Goal: Task Accomplishment & Management: Manage account settings

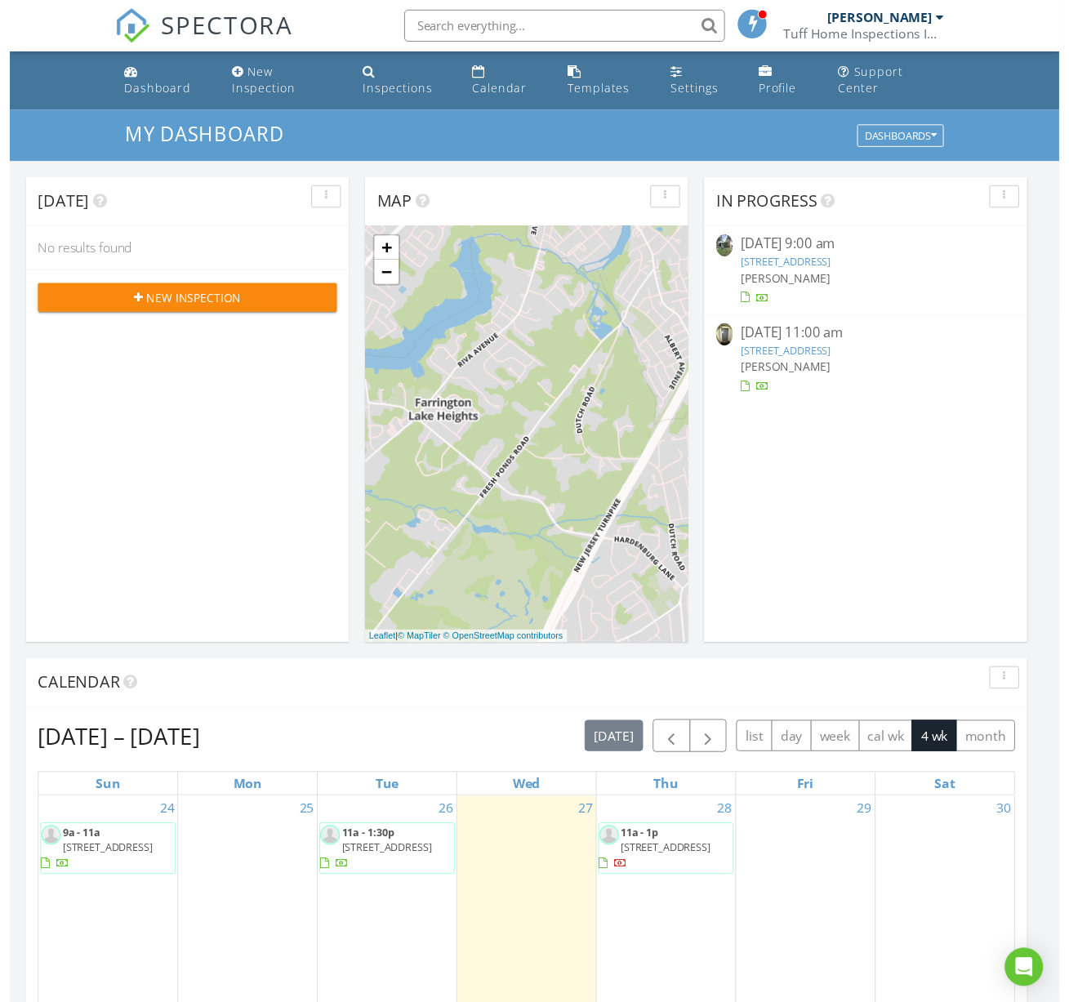
scroll to position [1511, 1094]
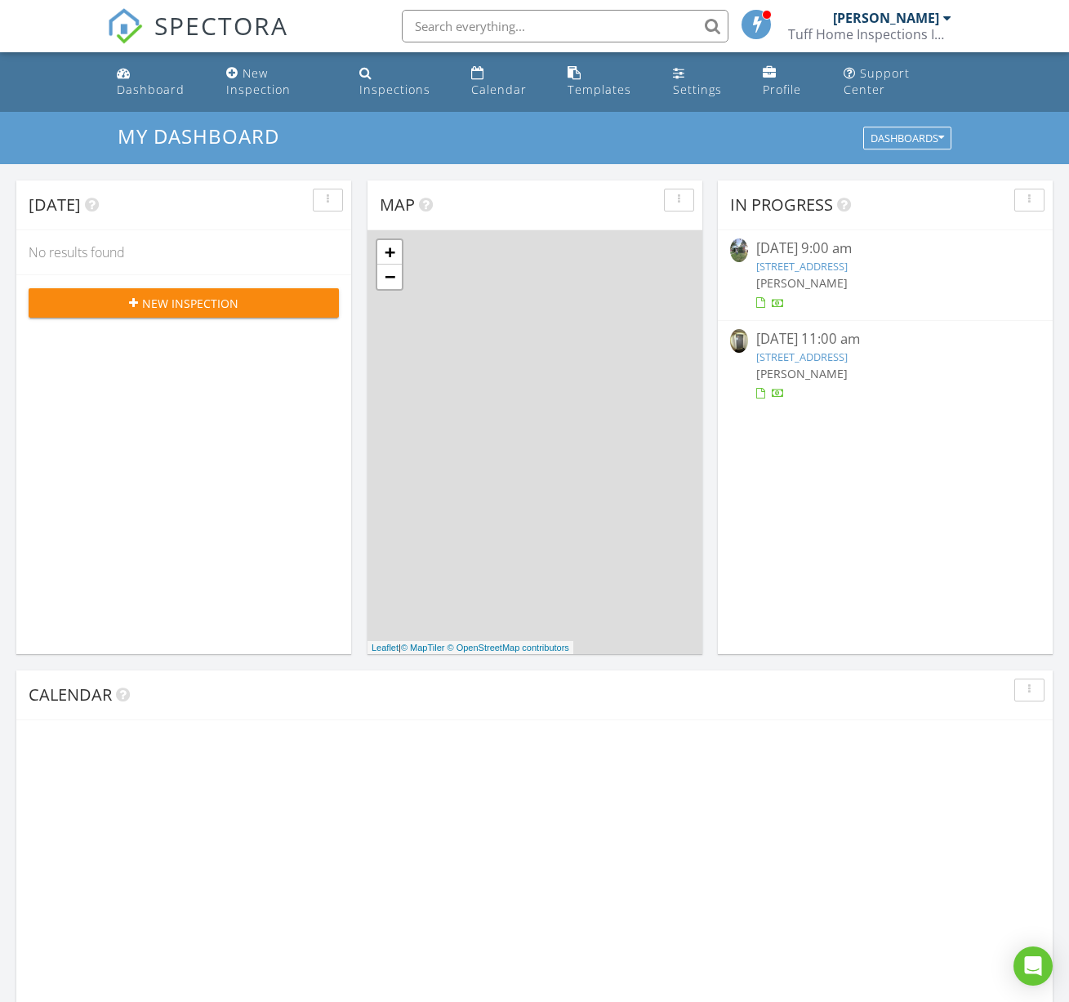
scroll to position [1511, 1094]
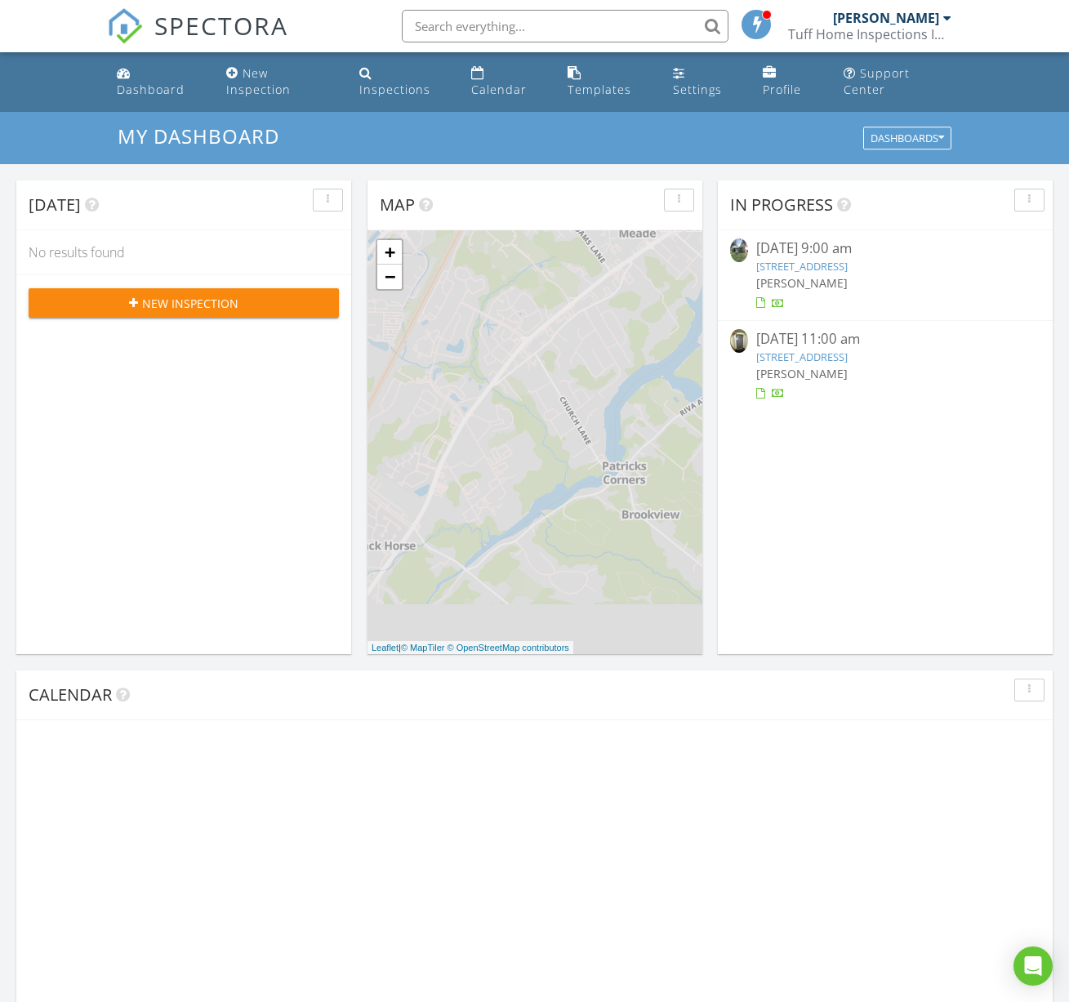
scroll to position [1511, 1094]
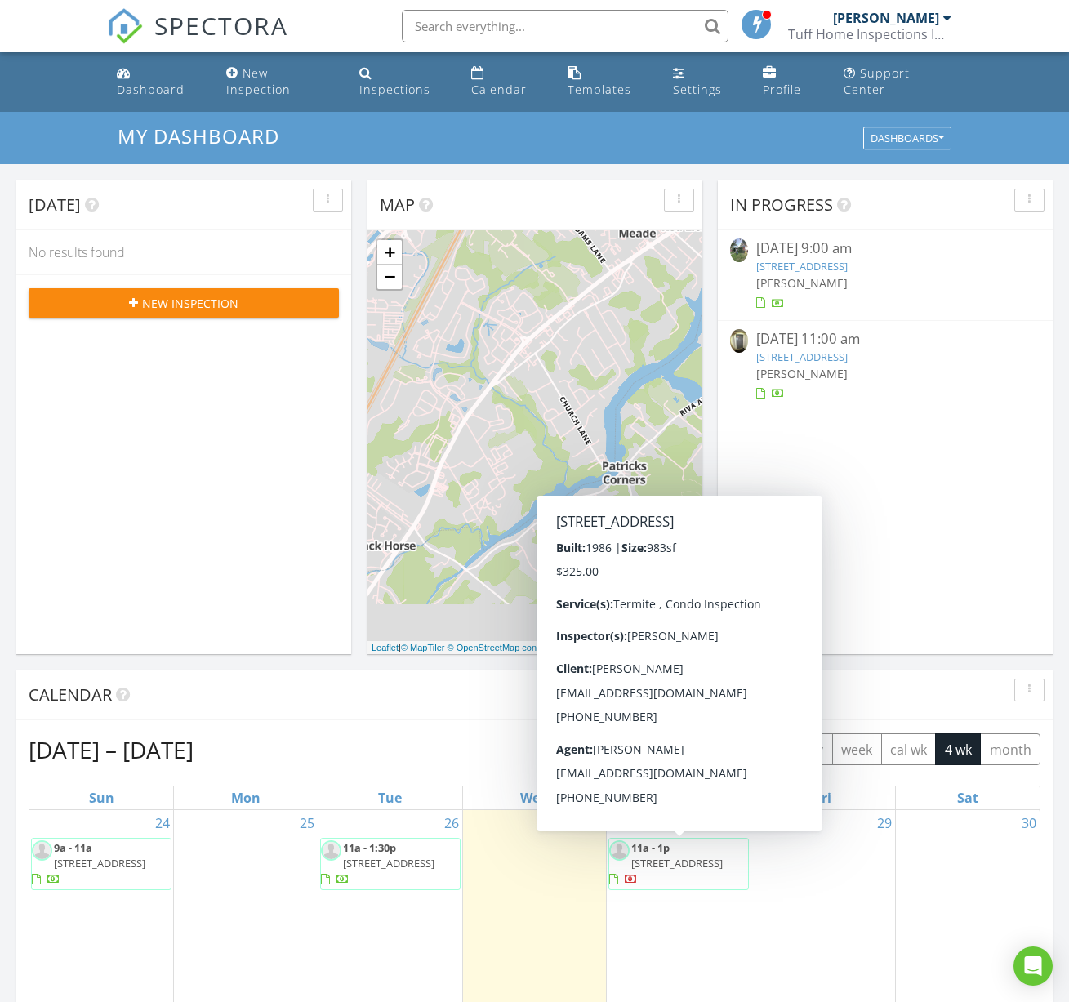
click at [925, 517] on div "In Progress [DATE] 9:00 am [STREET_ADDRESS] [PERSON_NAME] [DATE] 11:00 am [STRE…" at bounding box center [885, 417] width 335 height 474
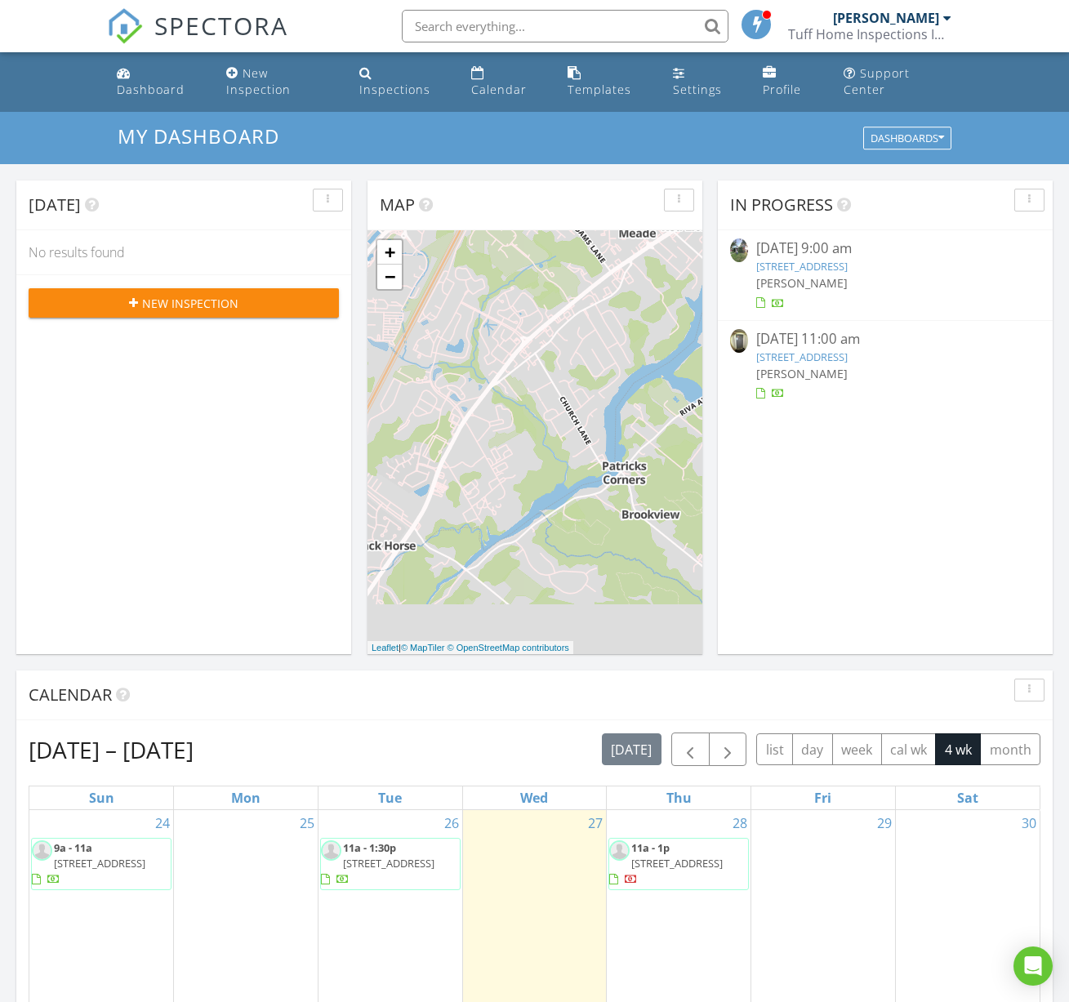
click at [883, 276] on div "[PERSON_NAME]" at bounding box center [885, 282] width 259 height 17
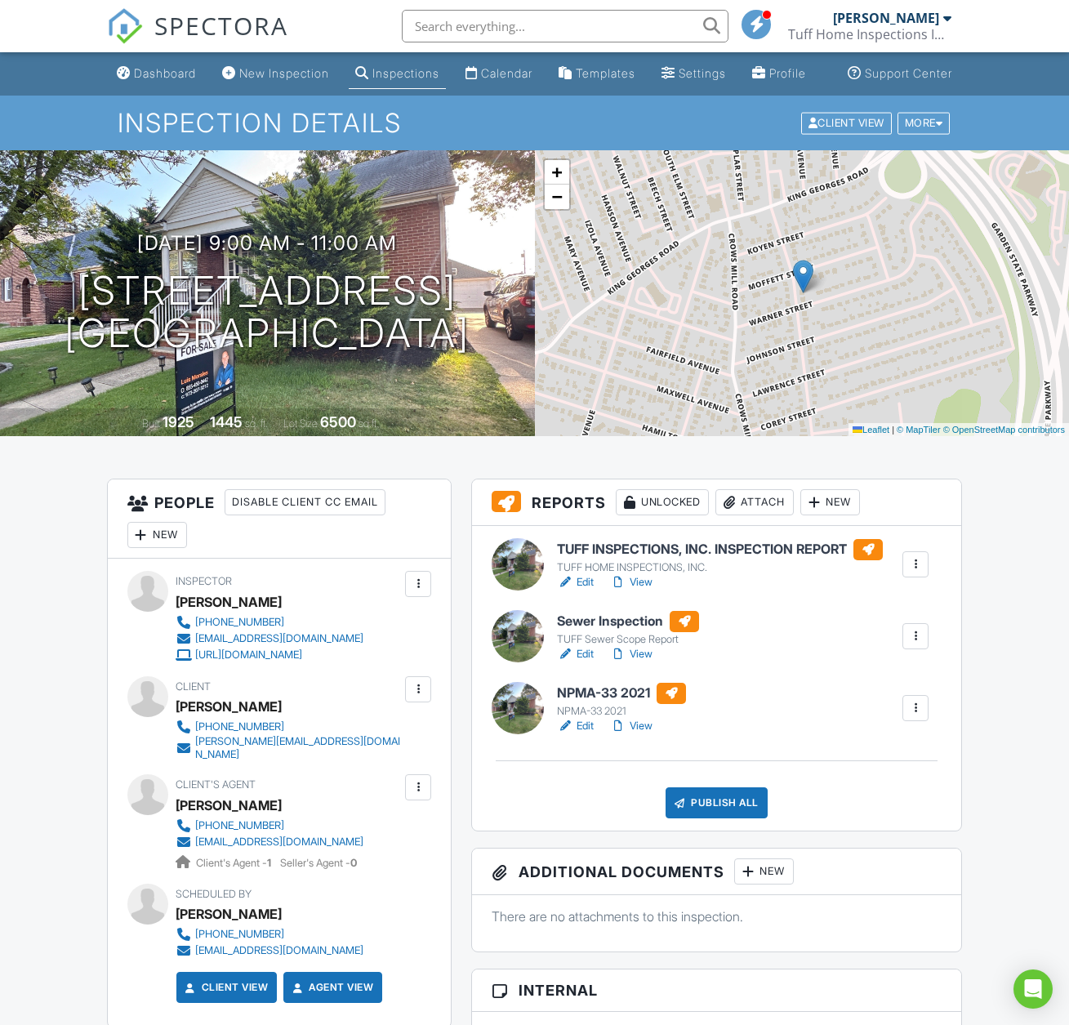
click at [697, 560] on h6 "TUFF INSPECTIONS, INC. INSPECTION REPORT" at bounding box center [720, 549] width 326 height 21
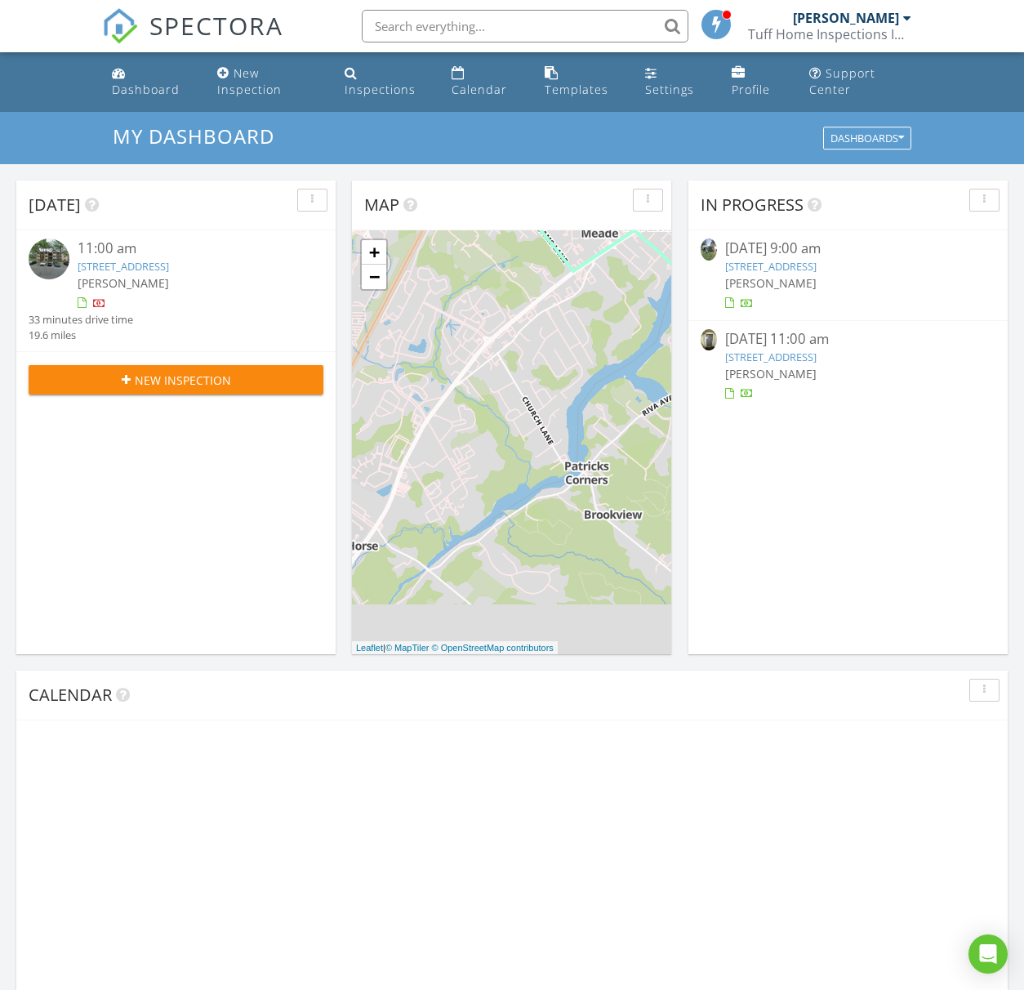
scroll to position [1511, 1049]
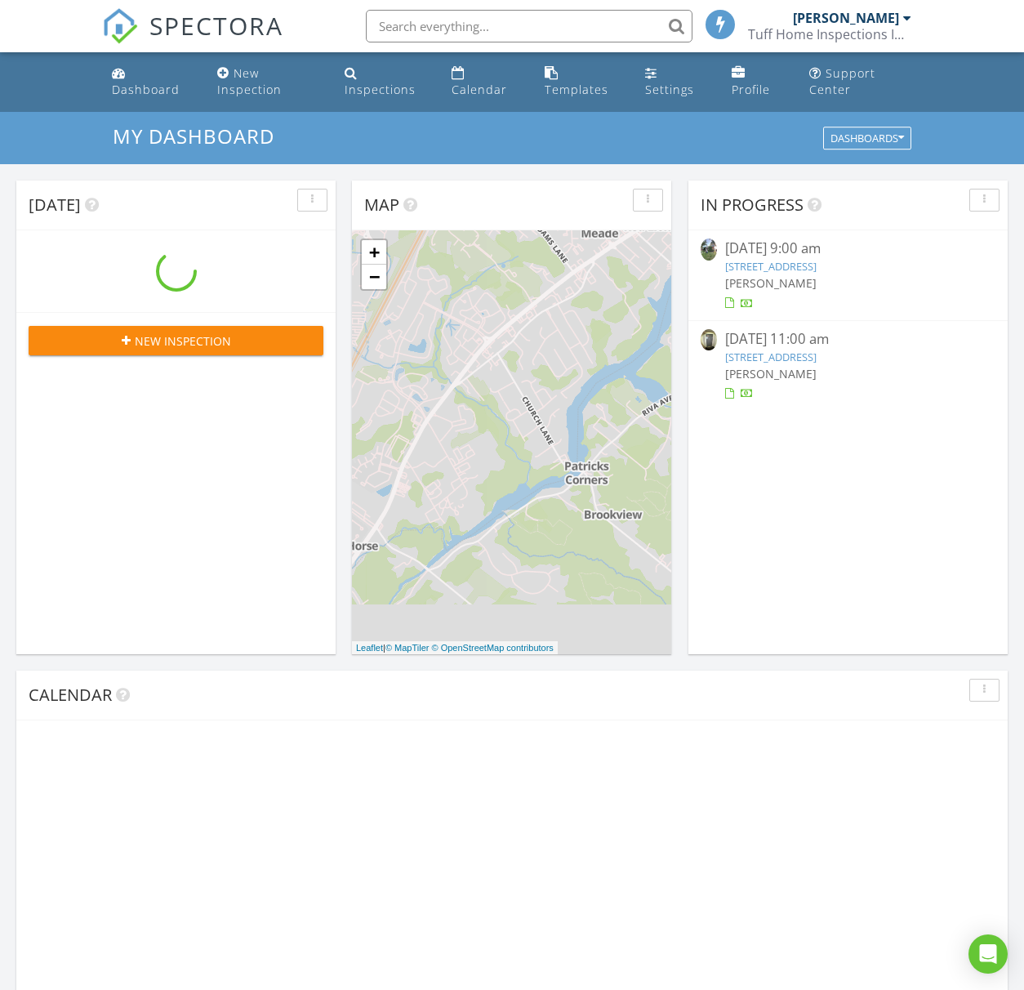
scroll to position [1511, 1049]
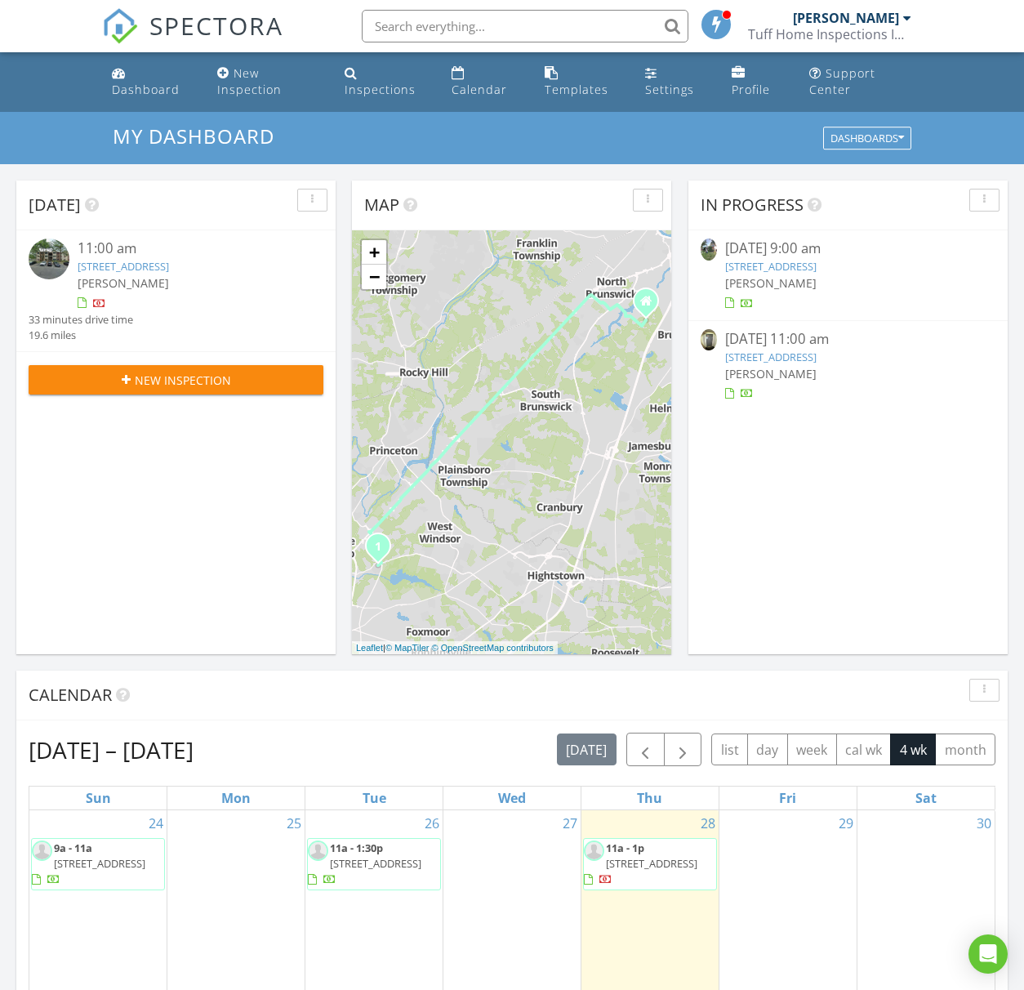
click at [878, 492] on div "In Progress 08/24/25 9:00 am 142 Liberty St, Woodbridge Township, NJ 08863 Cris…" at bounding box center [847, 417] width 319 height 474
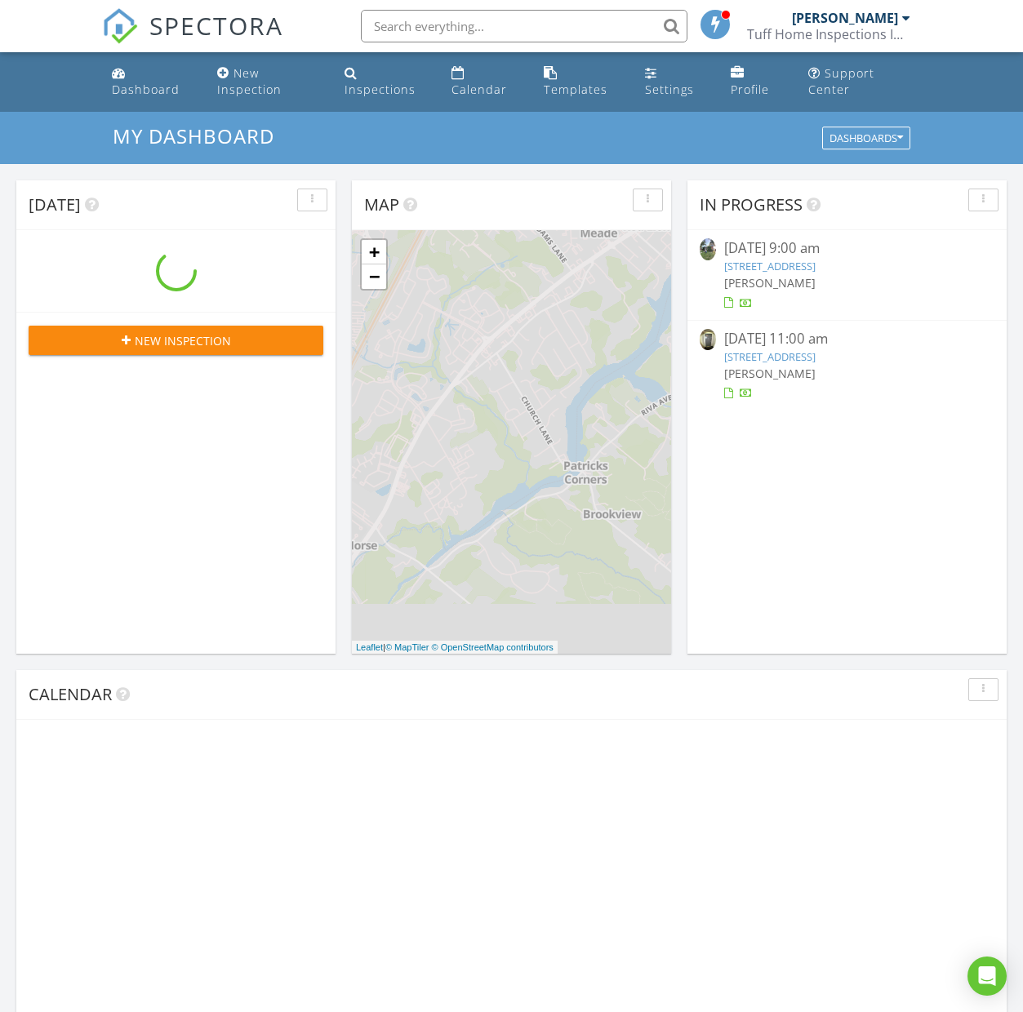
scroll to position [1511, 1048]
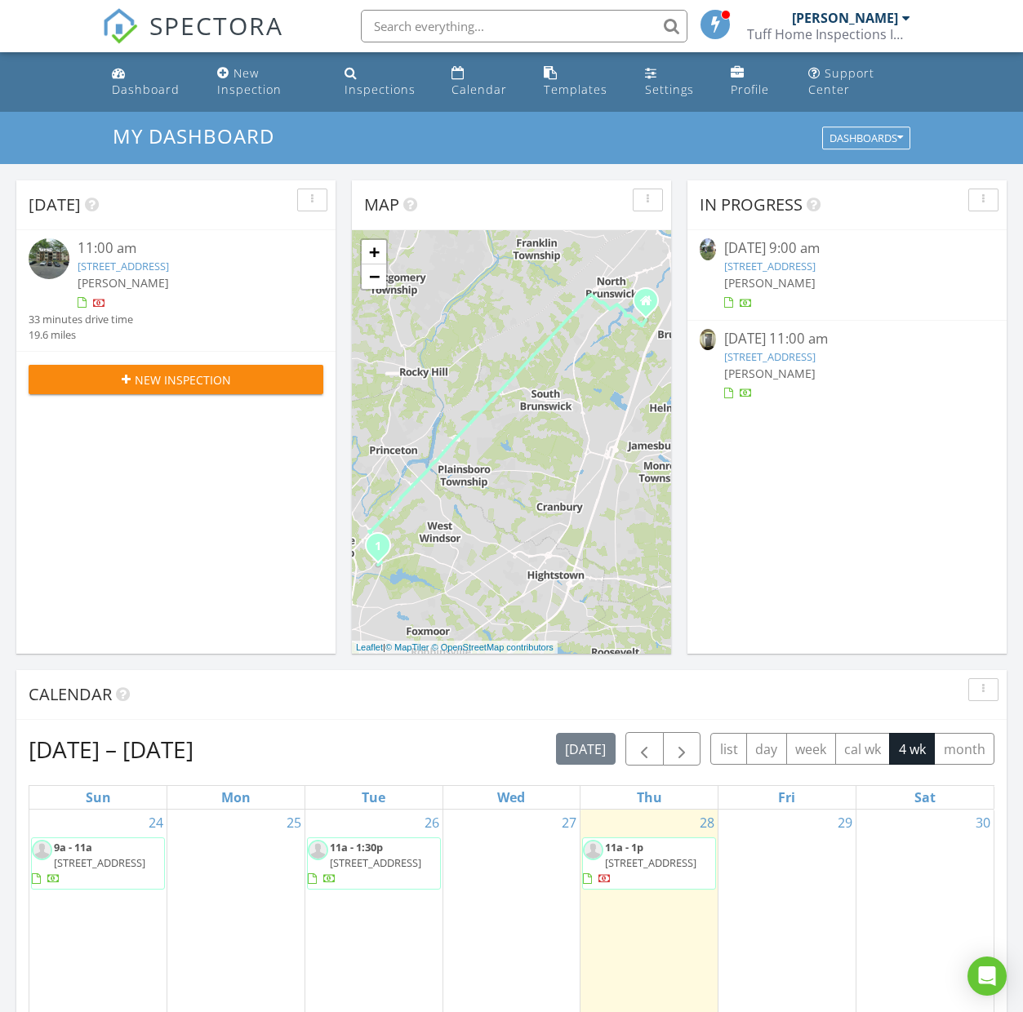
click at [816, 358] on link "[STREET_ADDRESS]" at bounding box center [769, 356] width 91 height 15
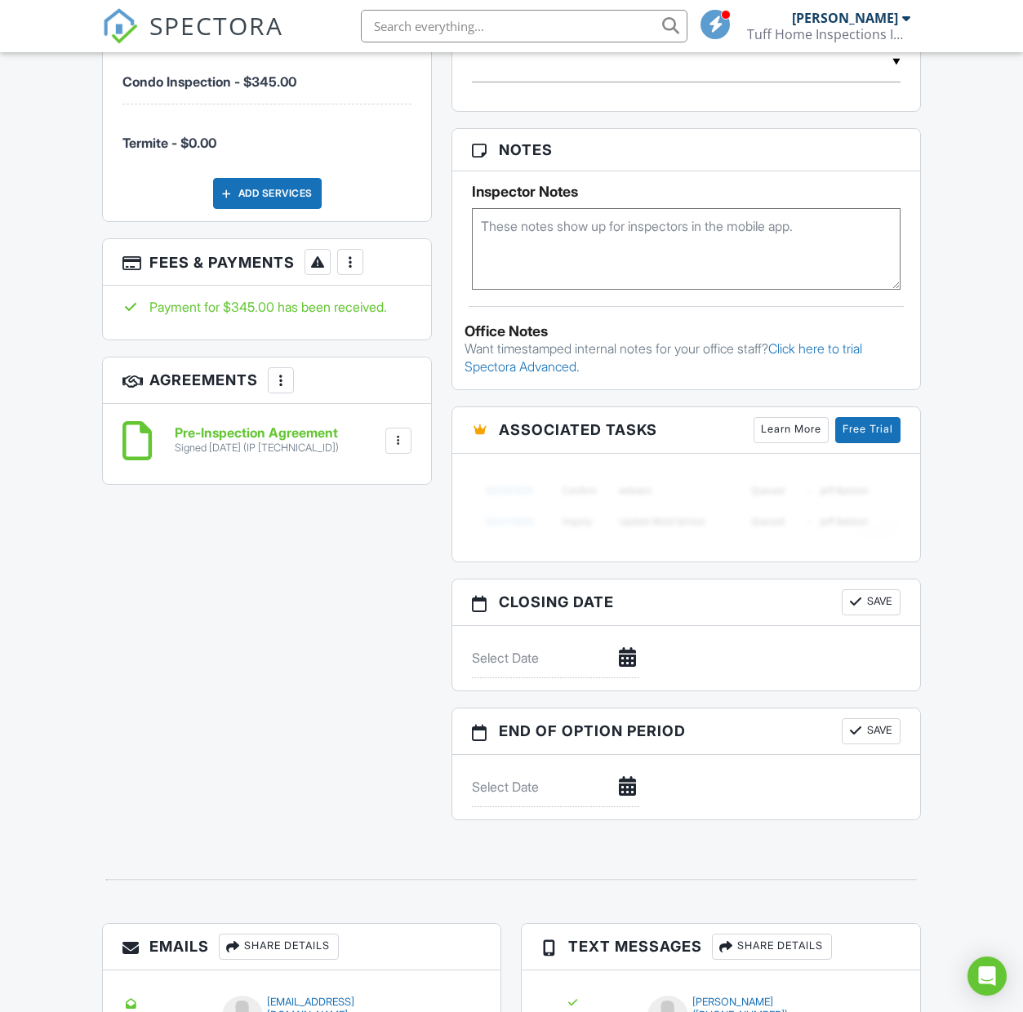
scroll to position [1074, 0]
